Goal: Information Seeking & Learning: Learn about a topic

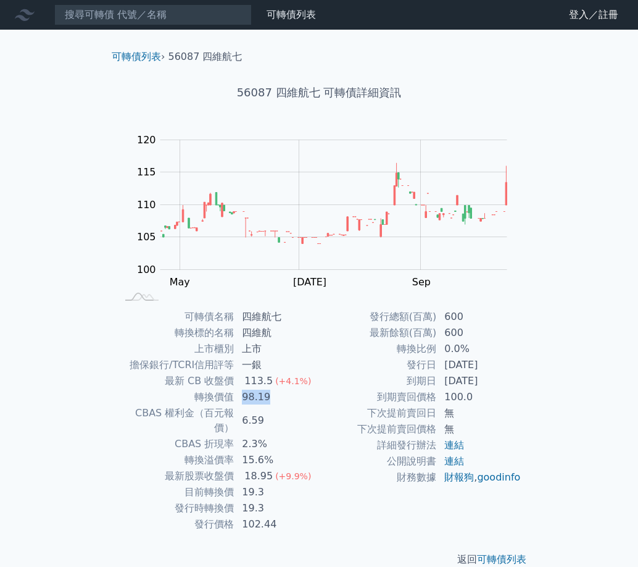
drag, startPoint x: 242, startPoint y: 396, endPoint x: 301, endPoint y: 402, distance: 59.6
click at [301, 402] on td "98.19" at bounding box center [277, 397] width 85 height 16
drag, startPoint x: 245, startPoint y: 461, endPoint x: 271, endPoint y: 464, distance: 26.1
click at [271, 469] on div "18.95" at bounding box center [258, 476] width 33 height 15
click at [243, 484] on td "19.3" at bounding box center [277, 492] width 85 height 16
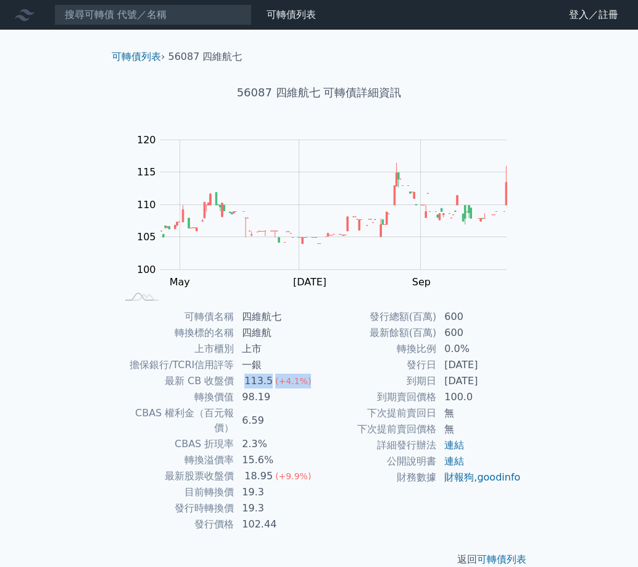
drag, startPoint x: 243, startPoint y: 378, endPoint x: 313, endPoint y: 386, distance: 70.8
click at [313, 386] on td "113.5 (+4.1%)" at bounding box center [277, 381] width 85 height 16
drag, startPoint x: 198, startPoint y: 392, endPoint x: 283, endPoint y: 400, distance: 85.6
click at [283, 400] on tr "轉換價值 98.19" at bounding box center [218, 397] width 202 height 16
drag, startPoint x: 123, startPoint y: 411, endPoint x: 280, endPoint y: 413, distance: 157.4
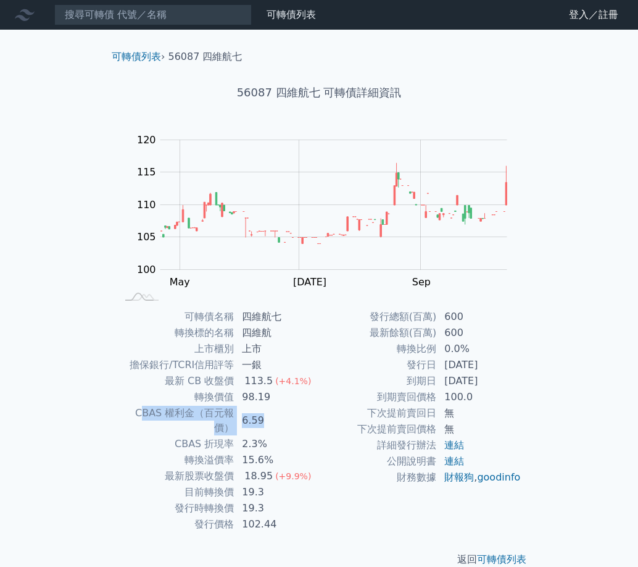
click at [280, 413] on tr "CBAS 權利金（百元報價） 6.59" at bounding box center [218, 420] width 202 height 31
drag, startPoint x: 181, startPoint y: 429, endPoint x: 265, endPoint y: 433, distance: 84.1
click at [265, 436] on tr "CBAS 折現率 2.3%" at bounding box center [218, 444] width 202 height 16
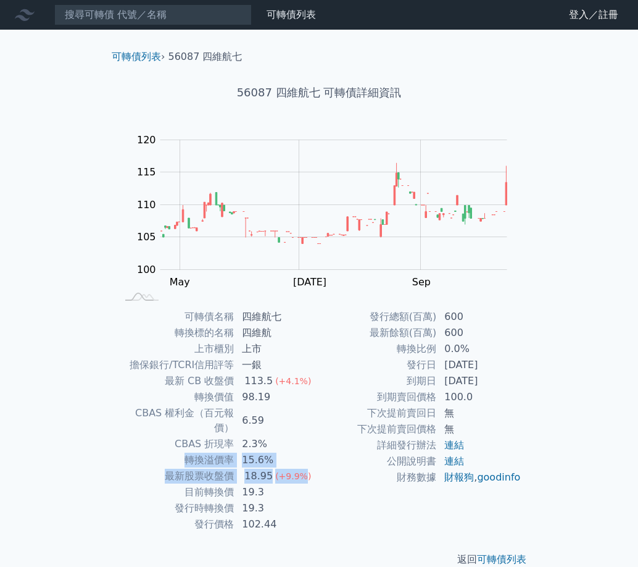
drag, startPoint x: 186, startPoint y: 443, endPoint x: 299, endPoint y: 454, distance: 113.5
click at [299, 454] on tbody "可轉債名稱 四維航七 轉換標的名稱 四維航 上市櫃別 上市 擔保銀行/TCRI信用評等 一銀 最新 CB 收盤價 113.5 (+4.1%) 轉換價值 98.…" at bounding box center [218, 420] width 202 height 223
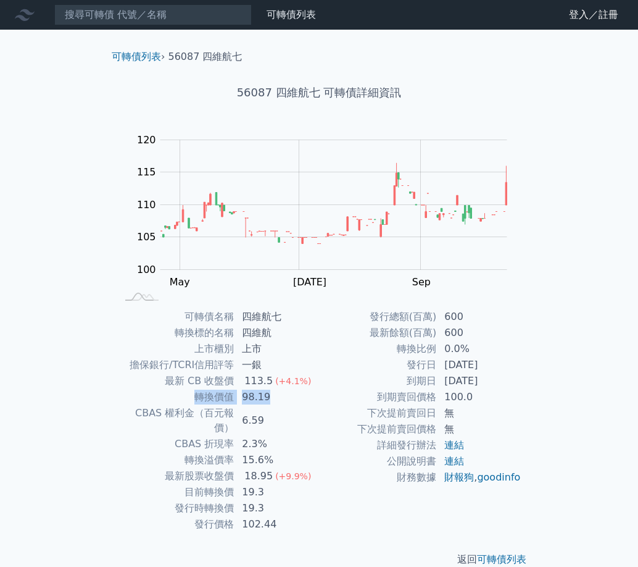
drag, startPoint x: 193, startPoint y: 394, endPoint x: 269, endPoint y: 396, distance: 76.0
click at [269, 396] on tr "轉換價值 98.19" at bounding box center [218, 397] width 202 height 16
click at [190, 407] on td "CBAS 權利金（百元報價）" at bounding box center [176, 420] width 118 height 31
drag, startPoint x: 120, startPoint y: 408, endPoint x: 266, endPoint y: 414, distance: 145.8
click at [266, 414] on tr "CBAS 權利金（百元報價） 6.59" at bounding box center [218, 420] width 202 height 31
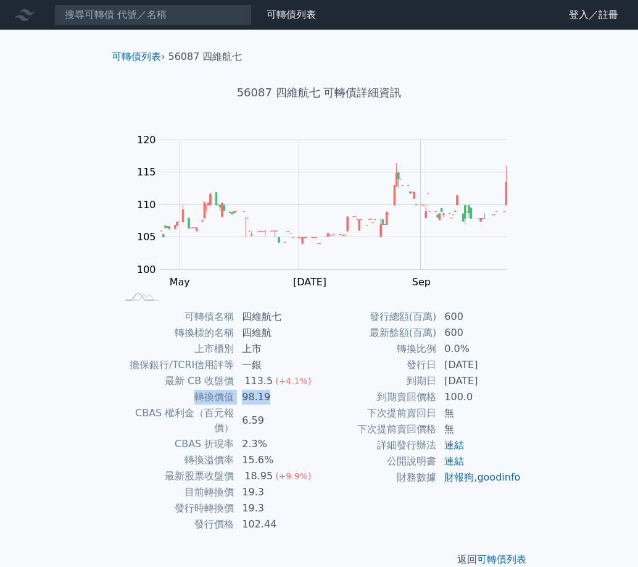
drag, startPoint x: 195, startPoint y: 393, endPoint x: 269, endPoint y: 396, distance: 74.1
click at [269, 396] on tr "轉換價值 98.19" at bounding box center [218, 397] width 202 height 16
click at [204, 399] on td "轉換價值" at bounding box center [176, 397] width 118 height 16
drag, startPoint x: 199, startPoint y: 394, endPoint x: 265, endPoint y: 394, distance: 66.1
click at [265, 394] on tr "轉換價值 98.19" at bounding box center [218, 397] width 202 height 16
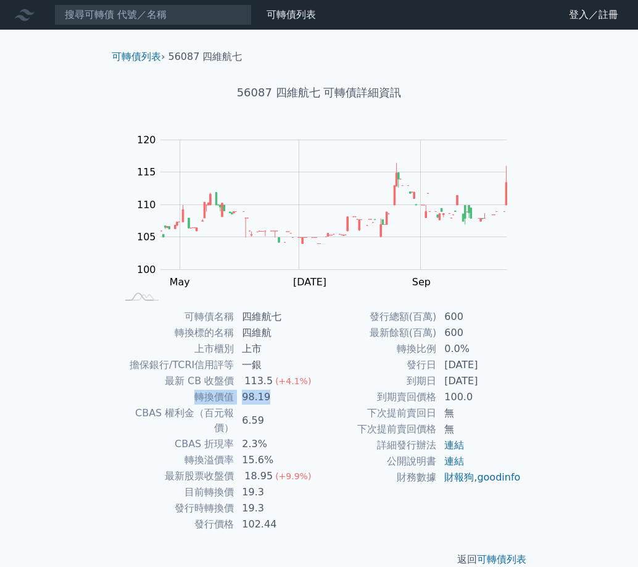
click at [211, 401] on td "轉換價值" at bounding box center [176, 397] width 118 height 16
click at [198, 395] on td "轉換價值" at bounding box center [176, 397] width 118 height 16
drag, startPoint x: 198, startPoint y: 394, endPoint x: 277, endPoint y: 398, distance: 79.7
click at [277, 398] on tr "轉換價值 98.19" at bounding box center [218, 397] width 202 height 16
